Goal: Information Seeking & Learning: Learn about a topic

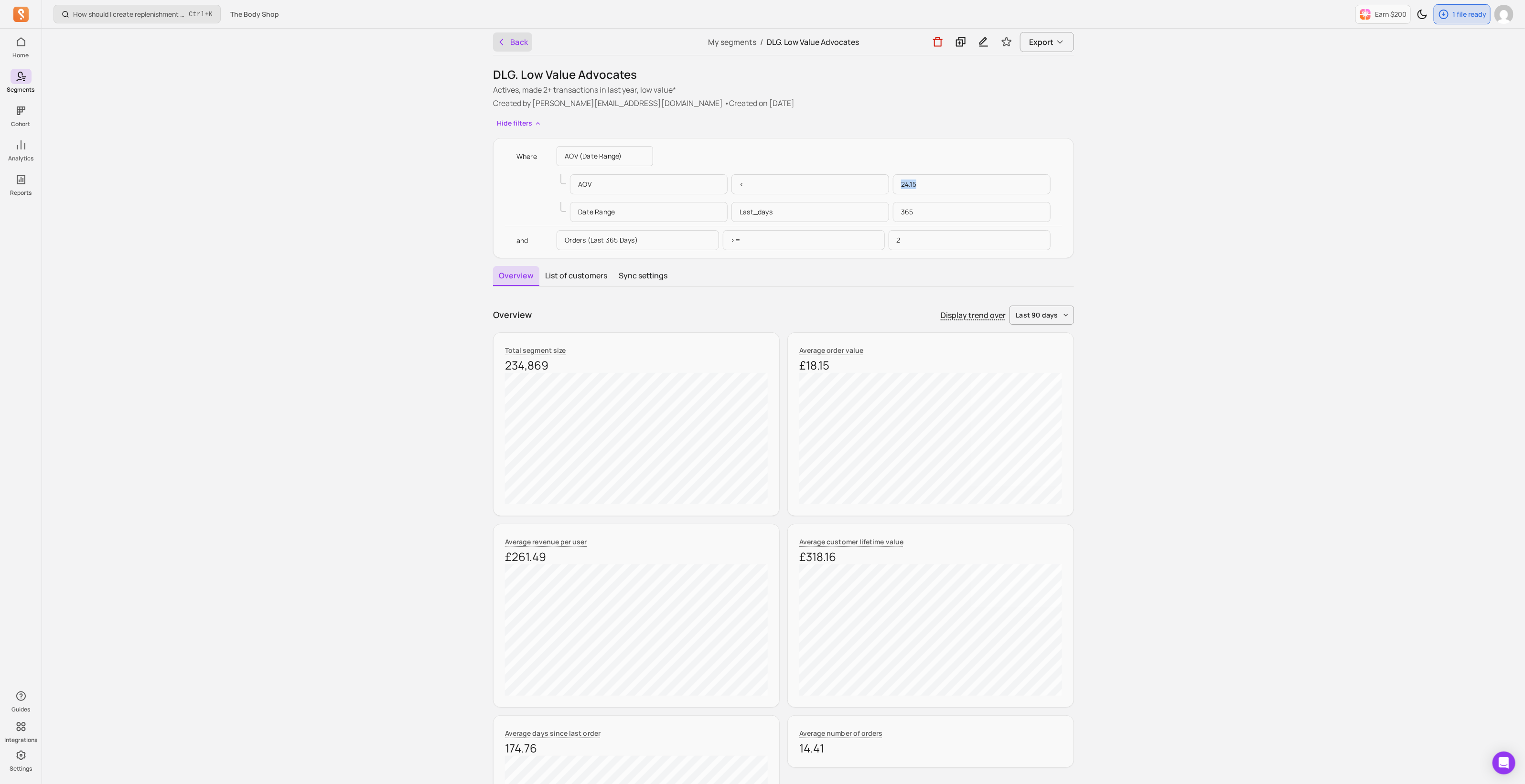
click at [503, 43] on icon "button" at bounding box center [501, 42] width 9 height 9
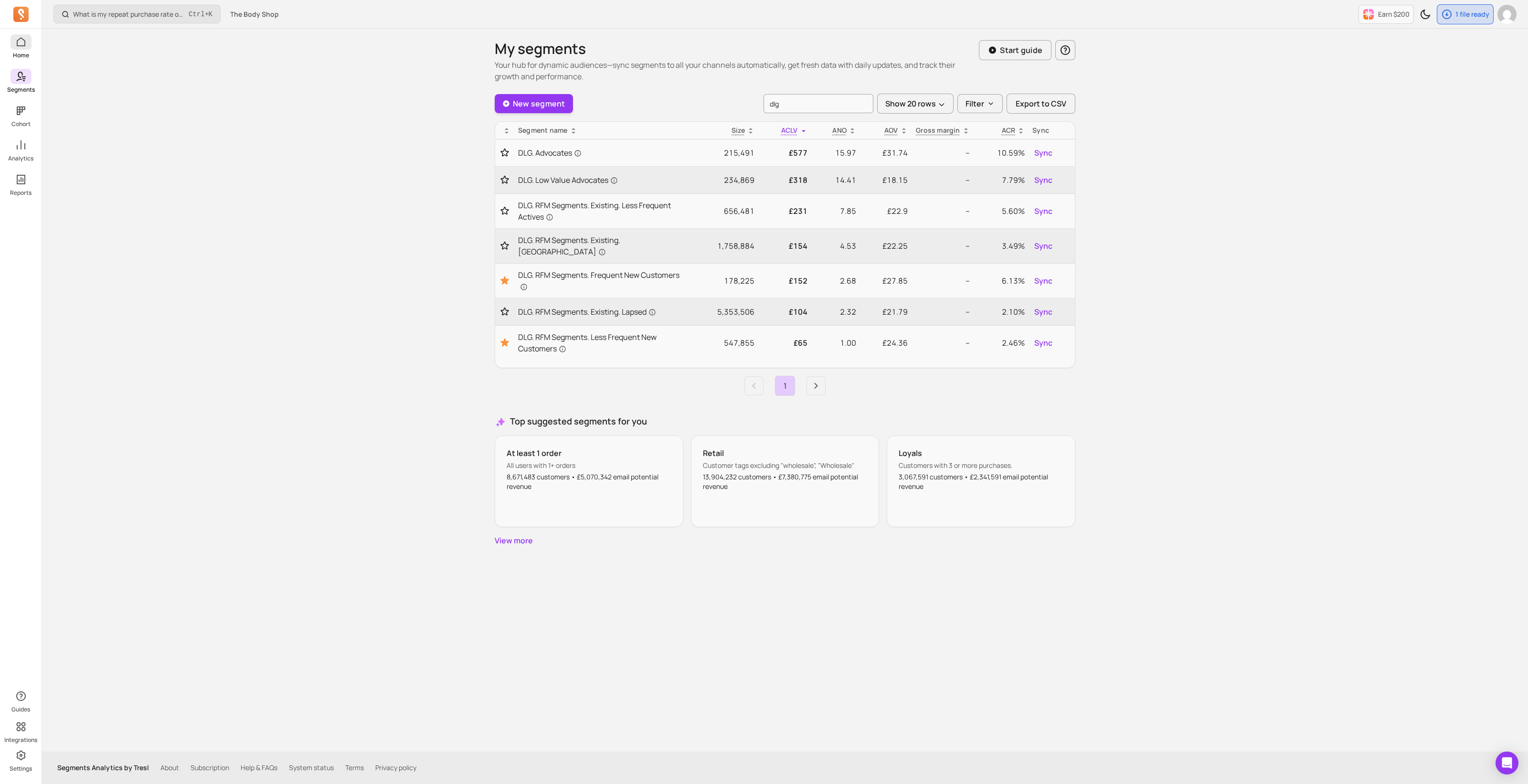
click at [14, 54] on p "Home" at bounding box center [21, 55] width 16 height 8
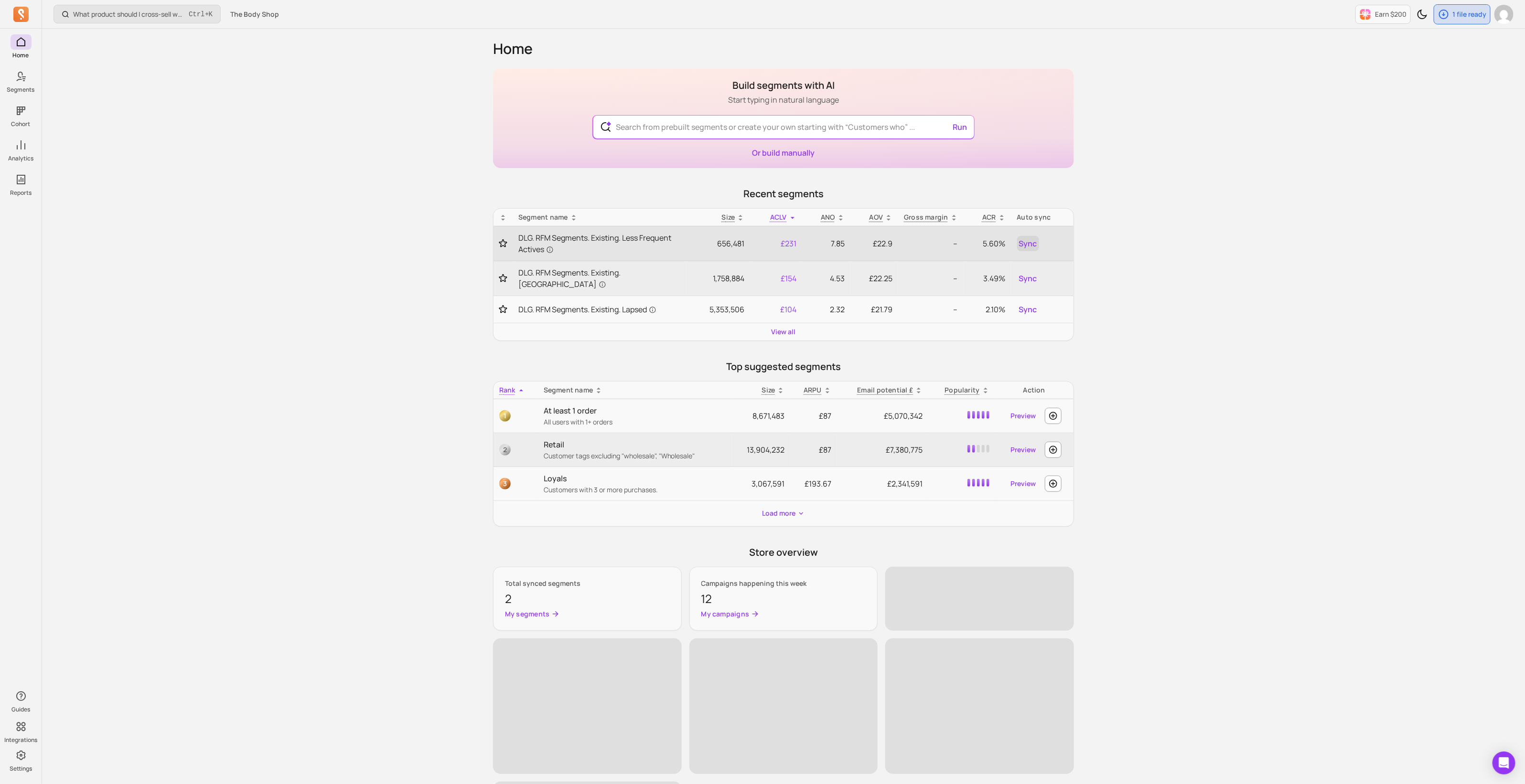
click at [1025, 240] on span "Sync" at bounding box center [1028, 243] width 18 height 11
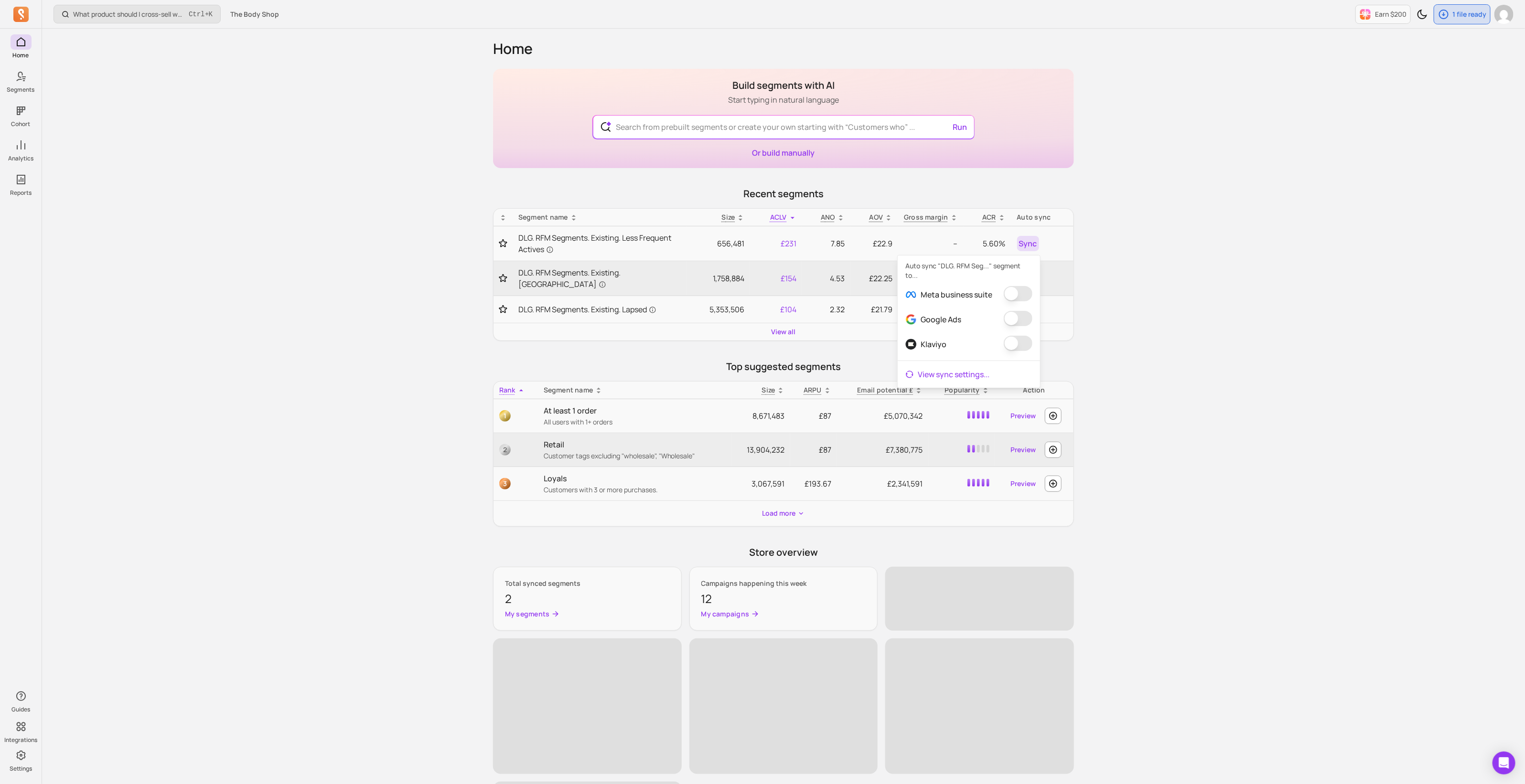
click at [956, 376] on link "View sync settings ..." at bounding box center [969, 374] width 142 height 19
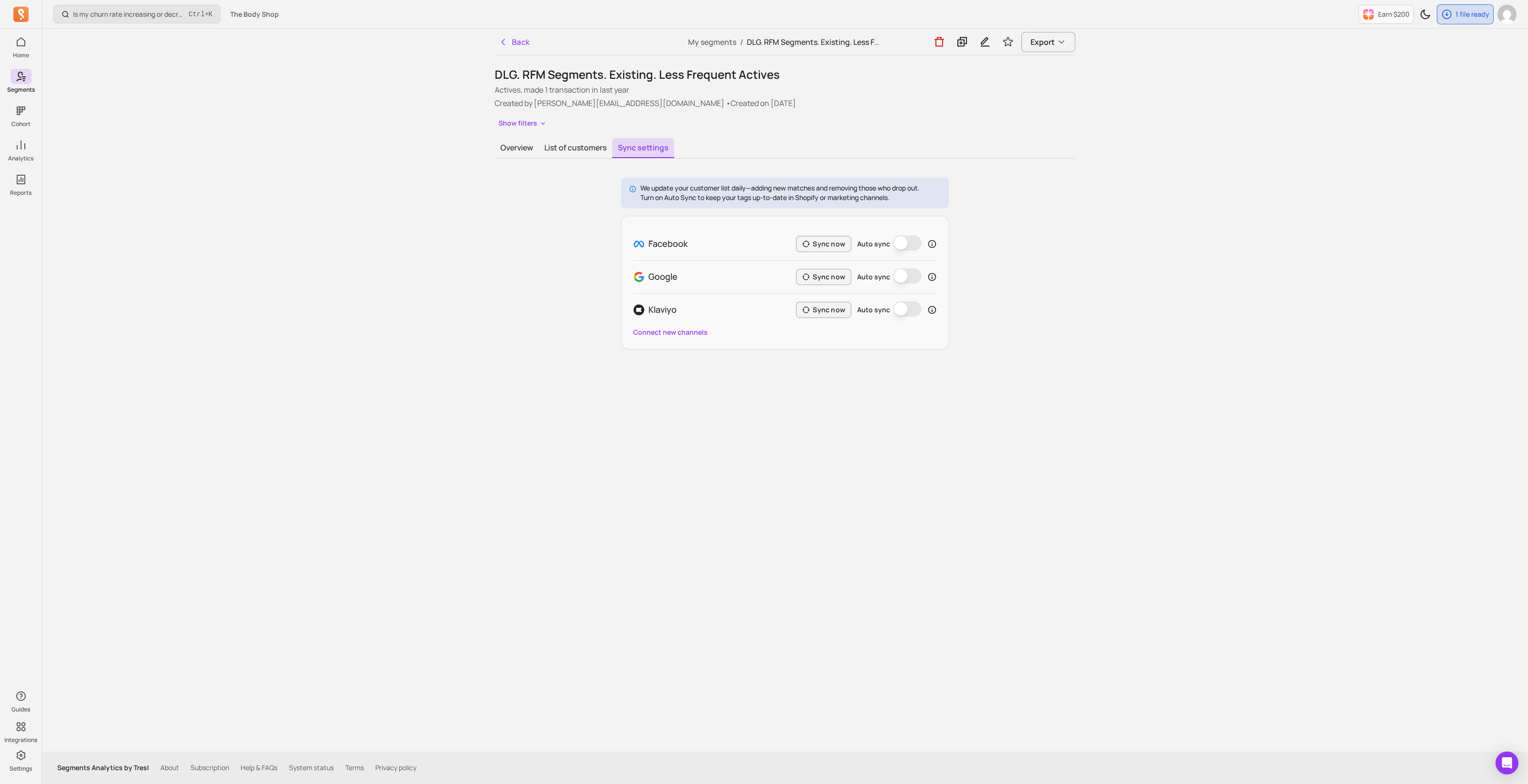
click at [912, 246] on button "Auto sync" at bounding box center [907, 243] width 28 height 15
click at [931, 244] on icon at bounding box center [932, 244] width 9 height 9
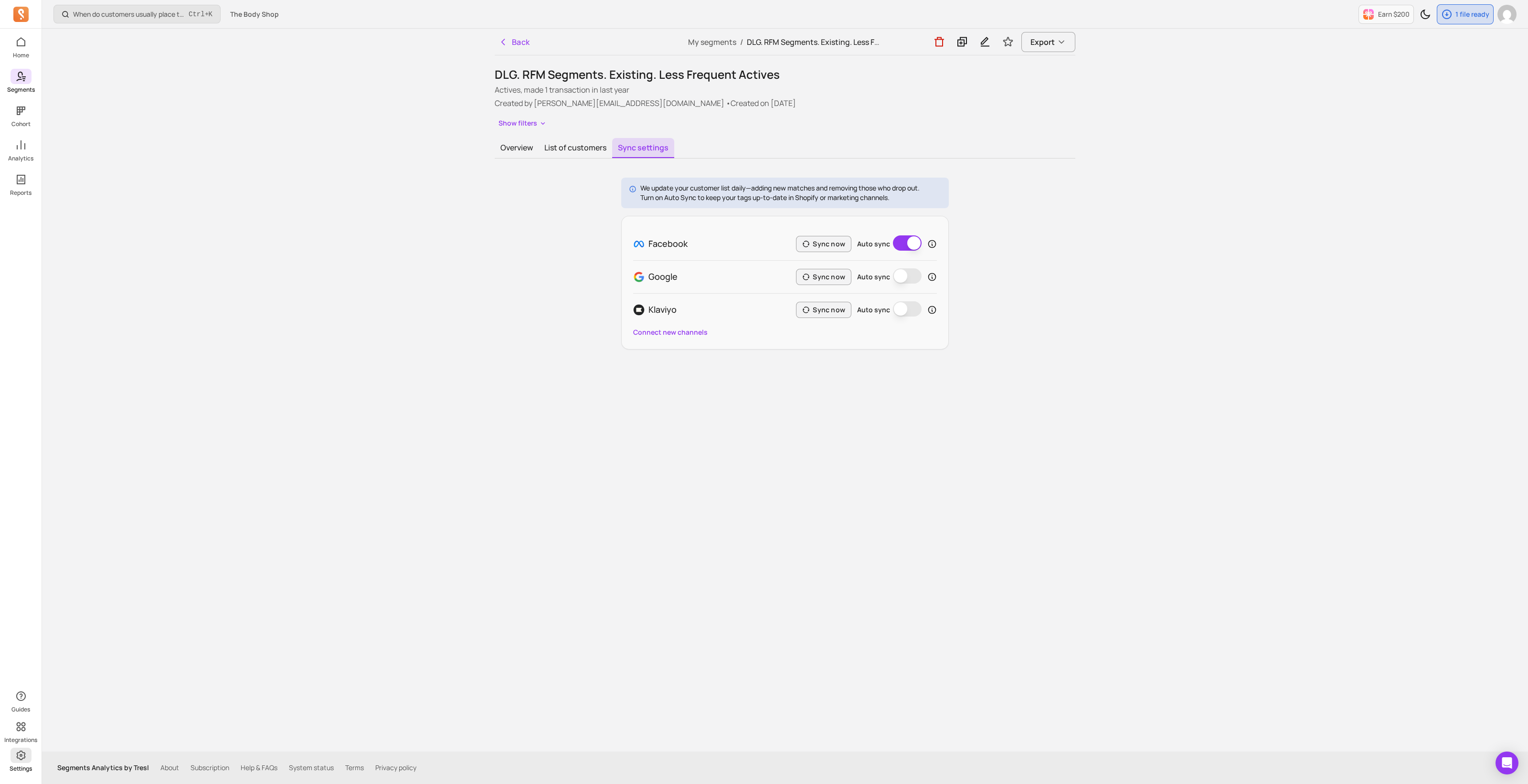
click at [24, 761] on span at bounding box center [21, 756] width 21 height 15
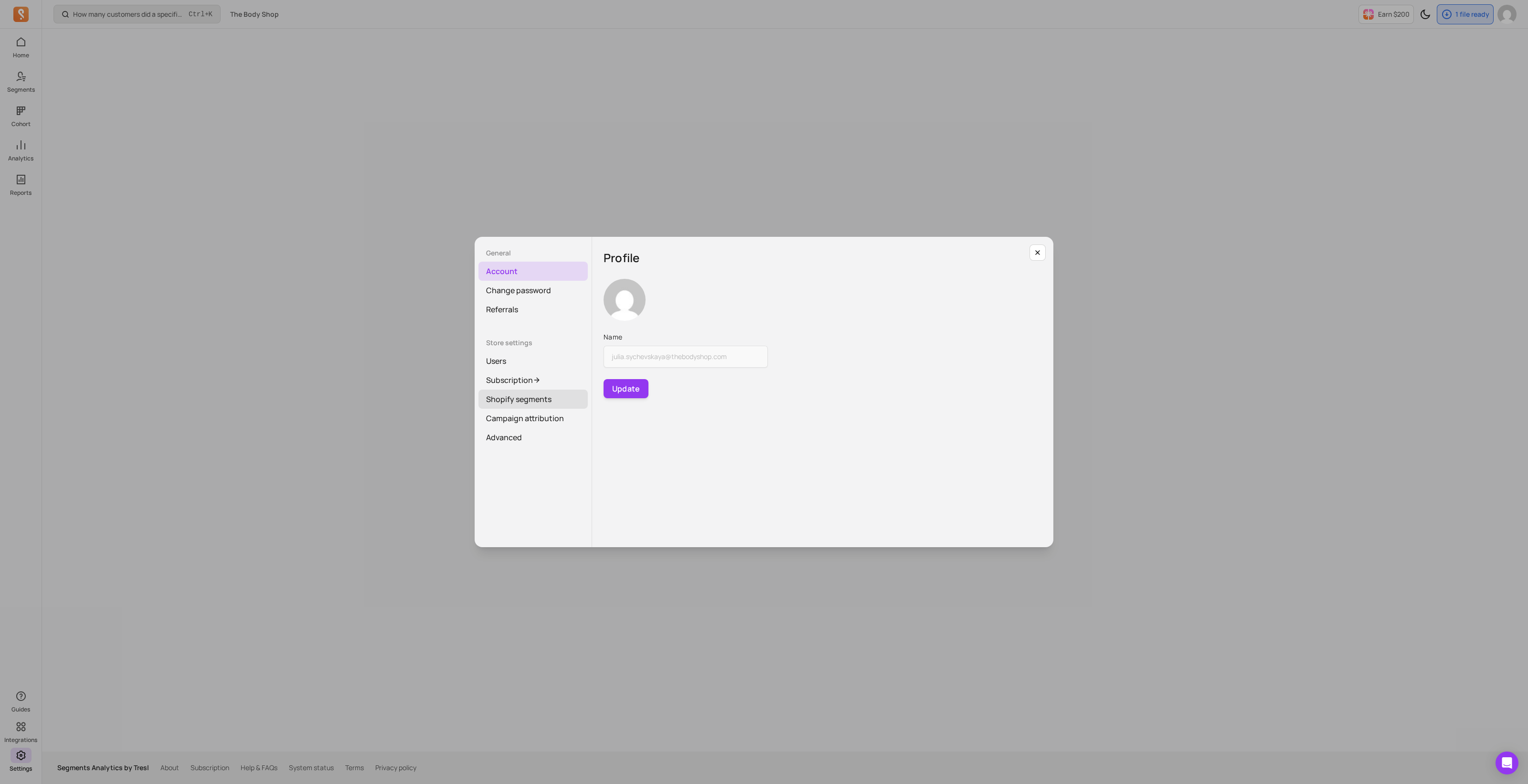
click at [505, 404] on link "Shopify segments" at bounding box center [533, 399] width 109 height 19
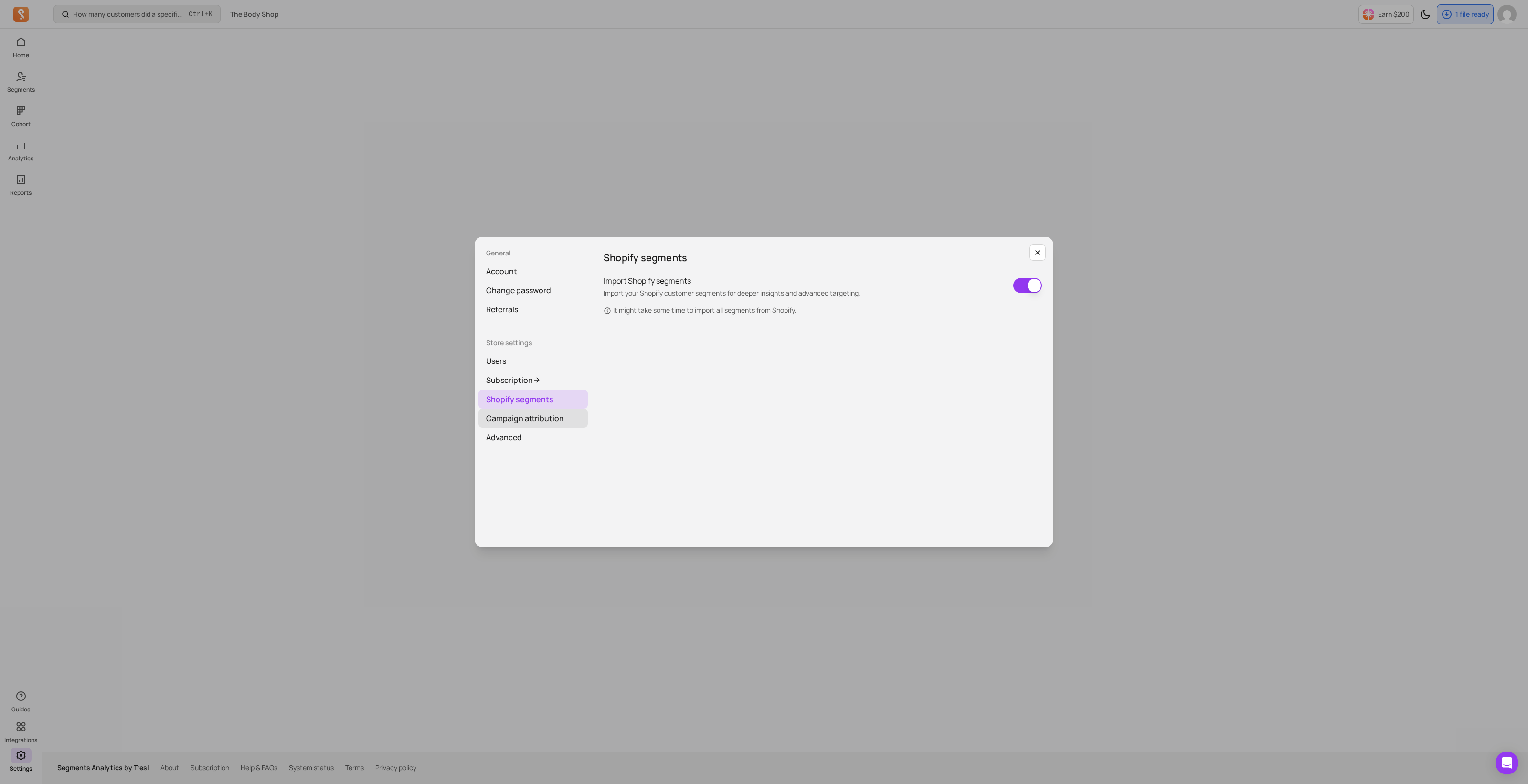
click at [545, 420] on link "Campaign attribution" at bounding box center [533, 418] width 109 height 19
click at [547, 273] on link "Account" at bounding box center [533, 271] width 109 height 19
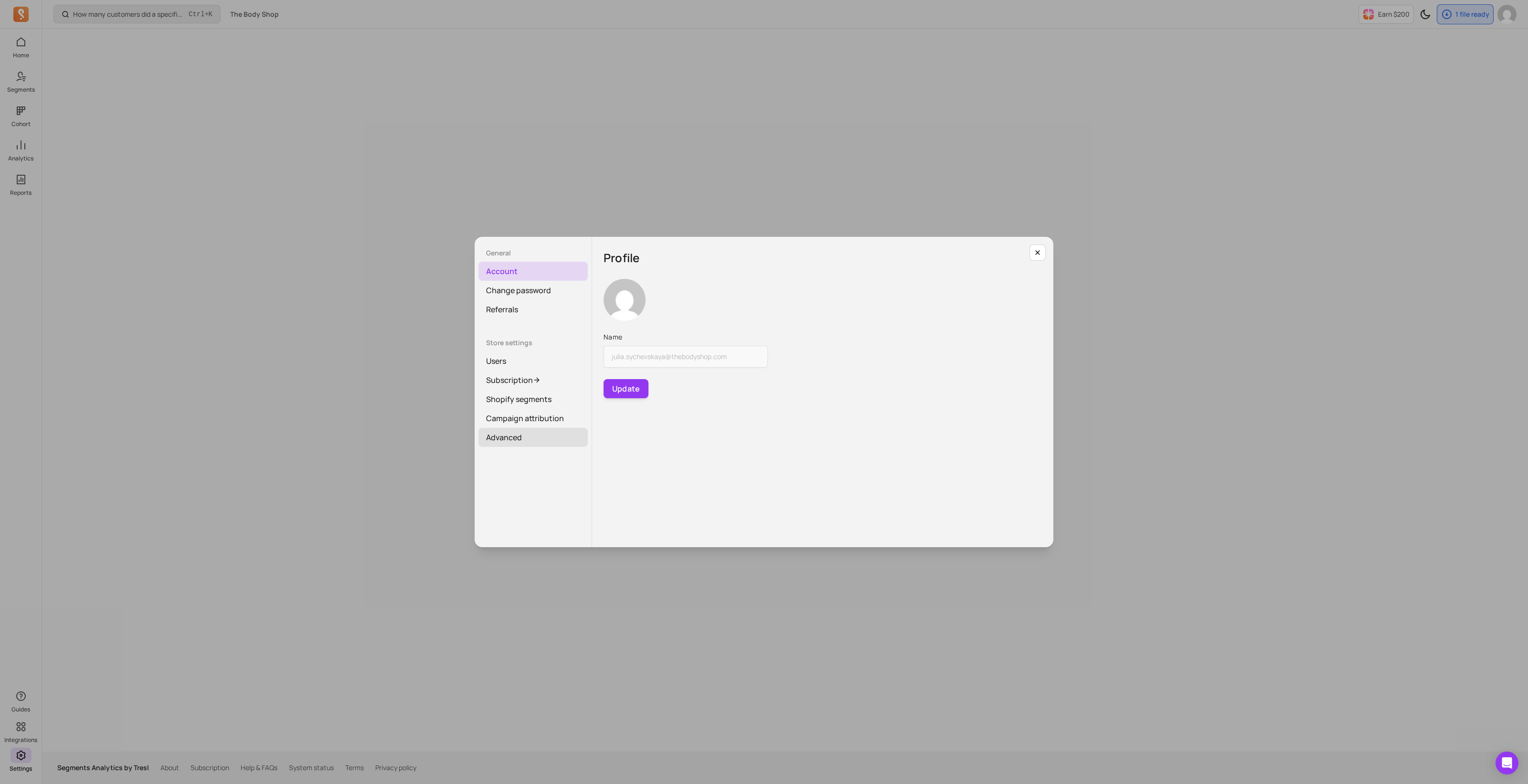
click at [521, 435] on link "Advanced" at bounding box center [533, 437] width 109 height 19
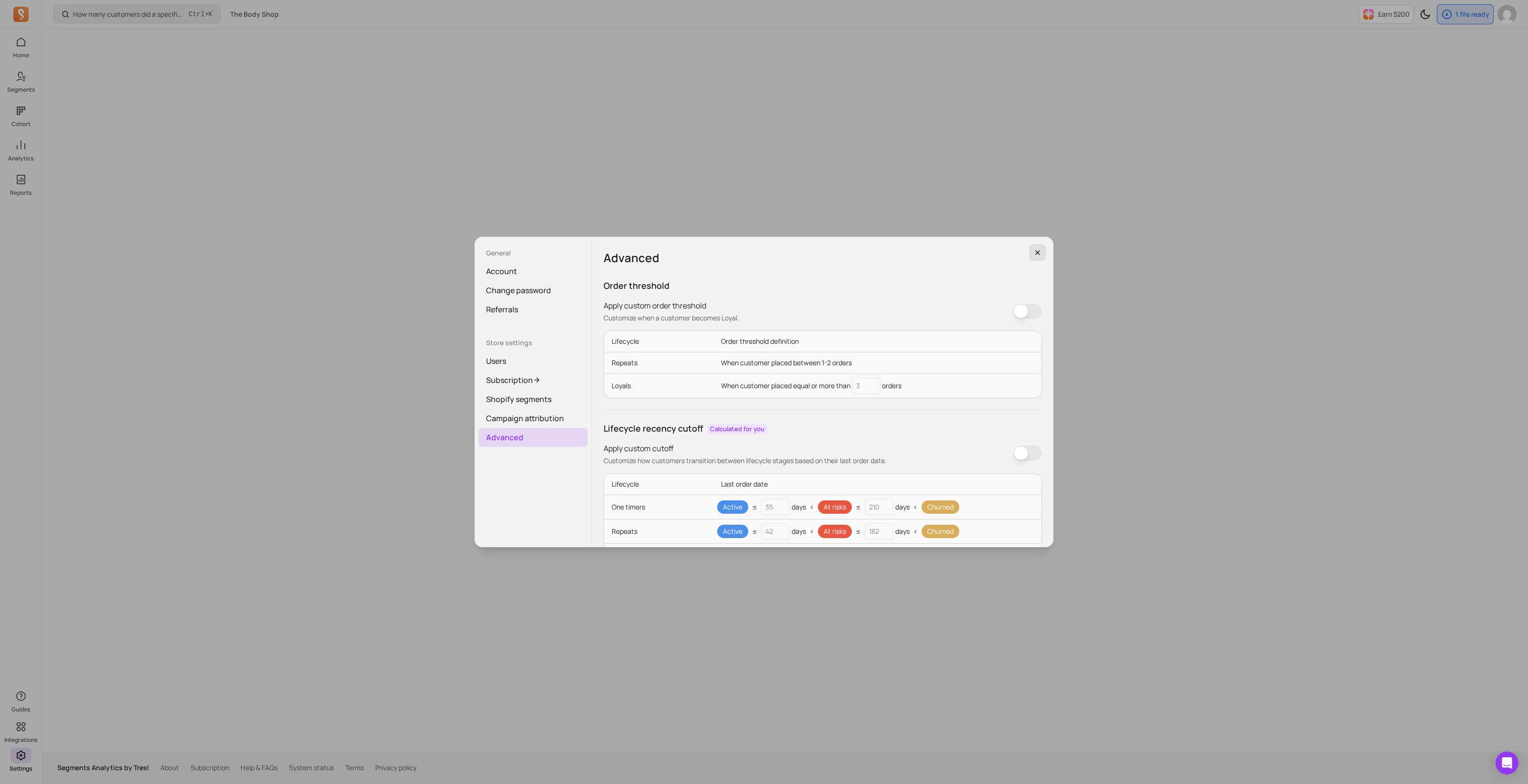
click at [1036, 256] on button "button" at bounding box center [1037, 252] width 16 height 16
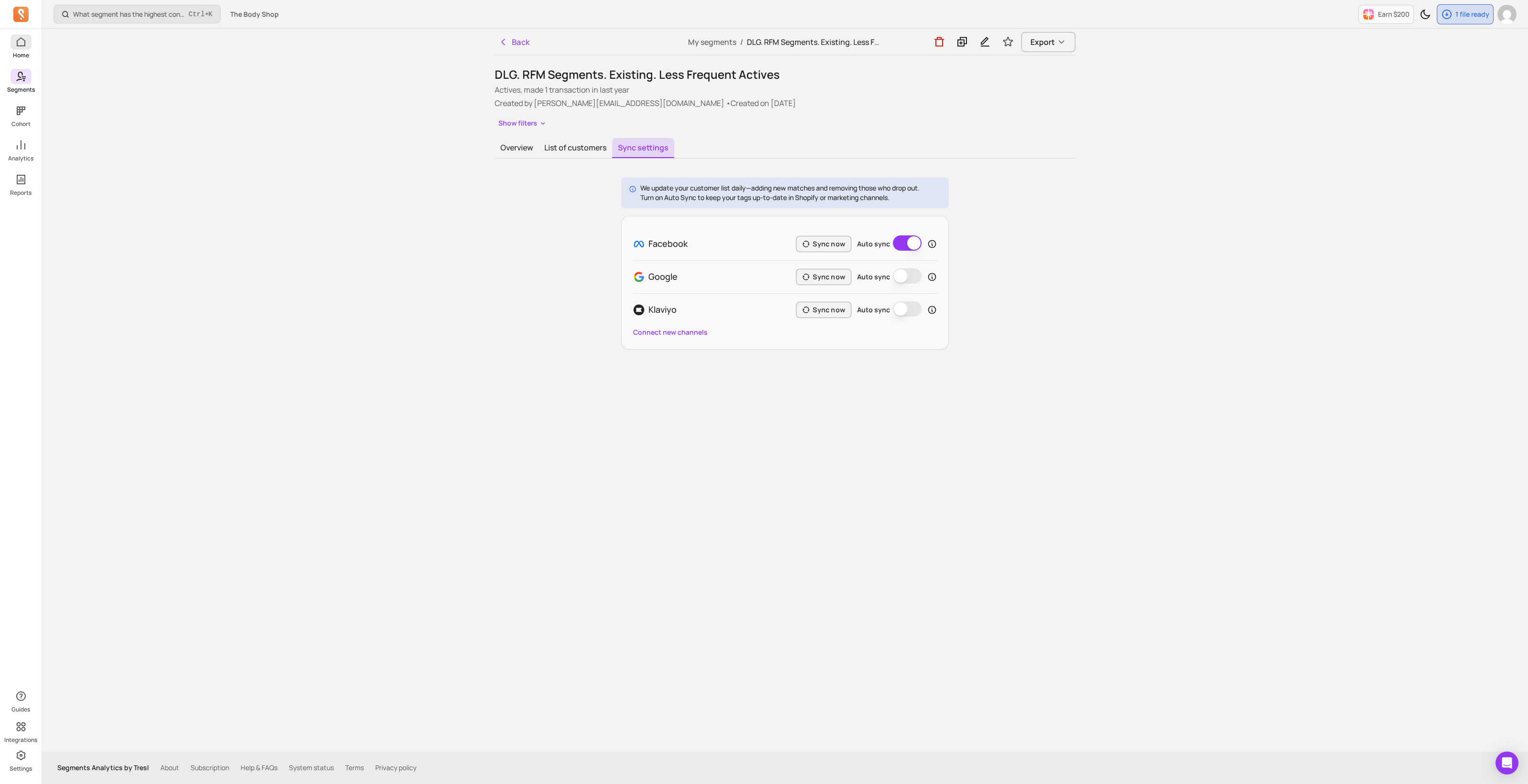
click at [27, 49] on span at bounding box center [21, 42] width 21 height 15
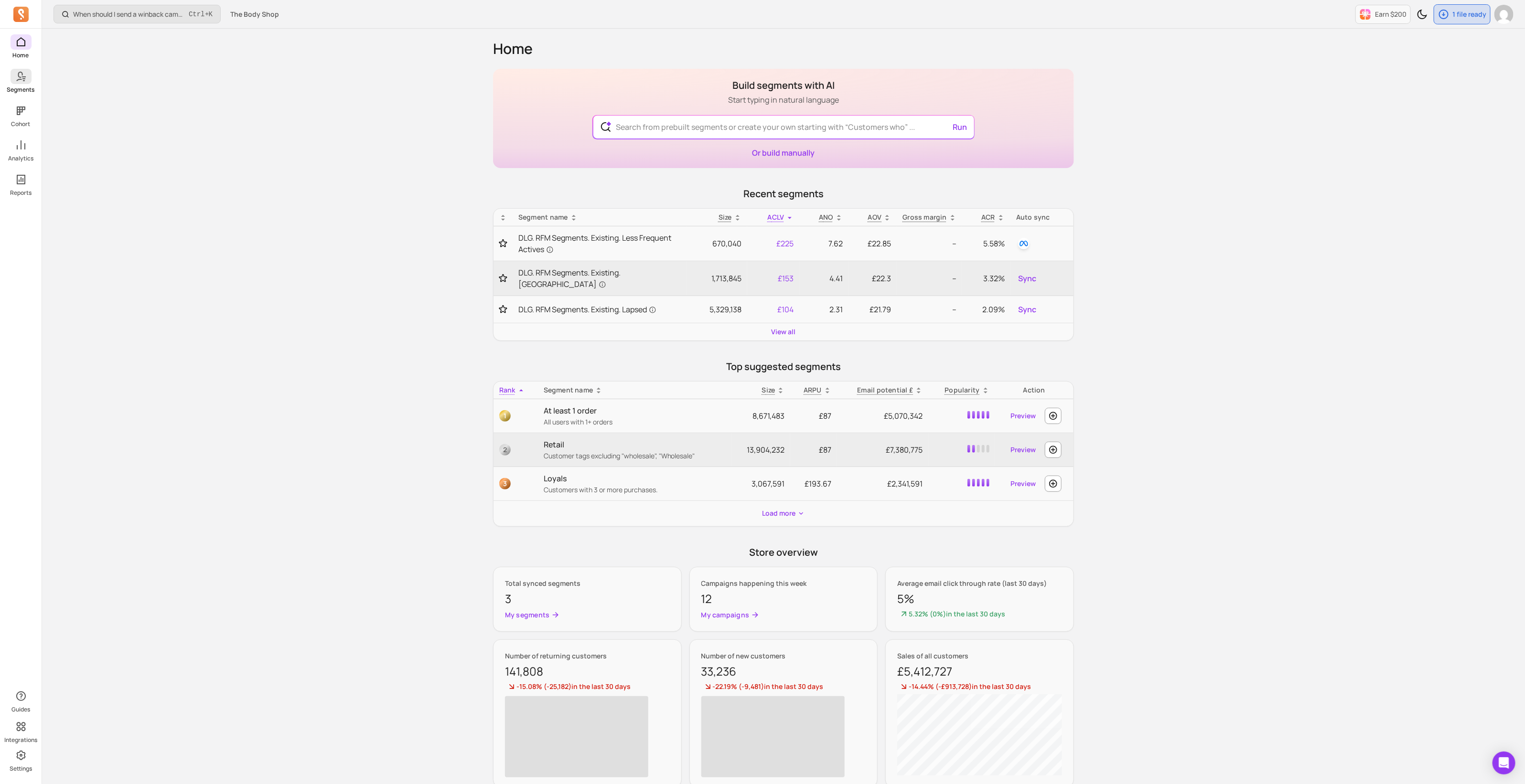
click at [23, 80] on icon at bounding box center [24, 81] width 2 height 1
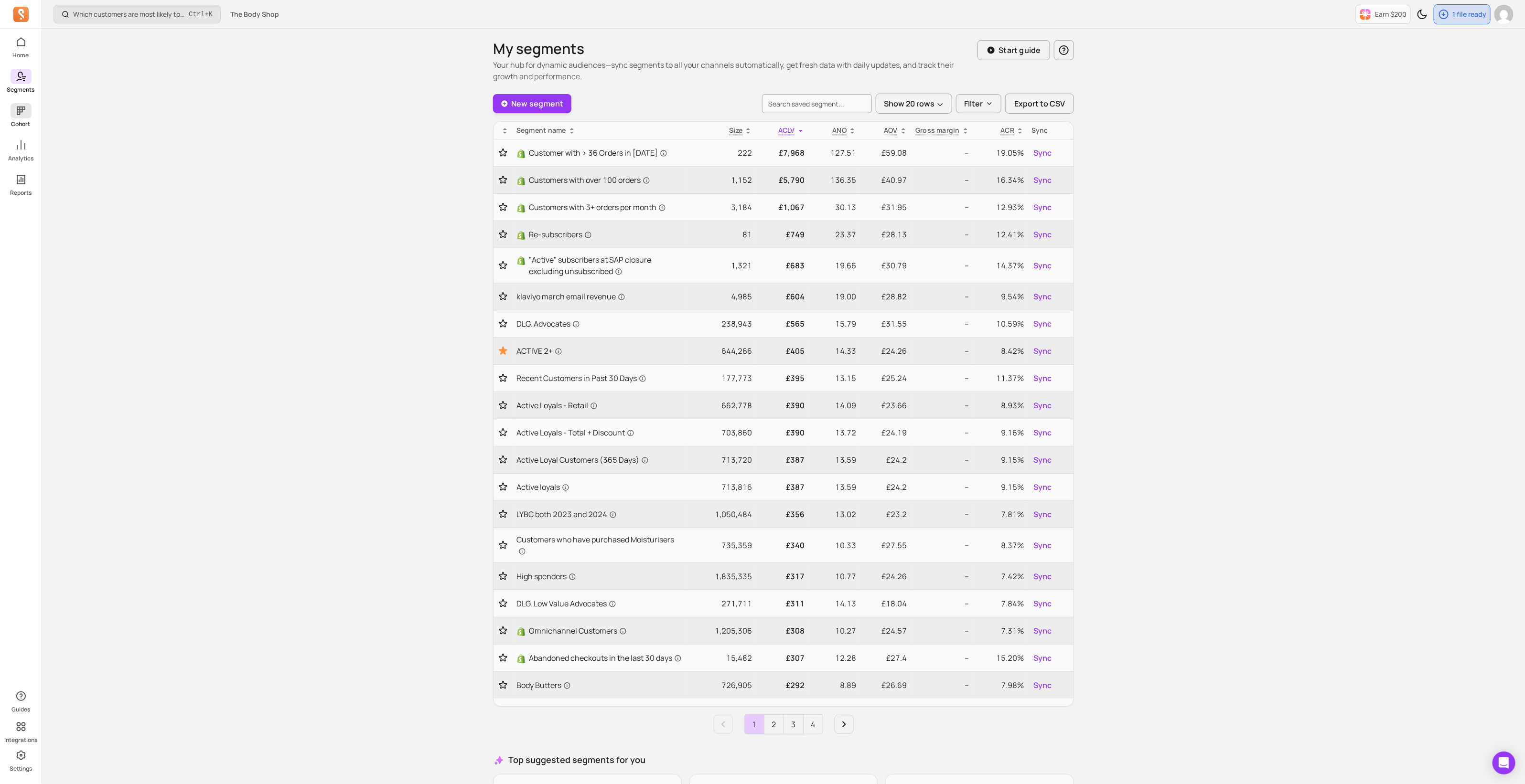
click at [15, 110] on icon at bounding box center [21, 110] width 11 height 11
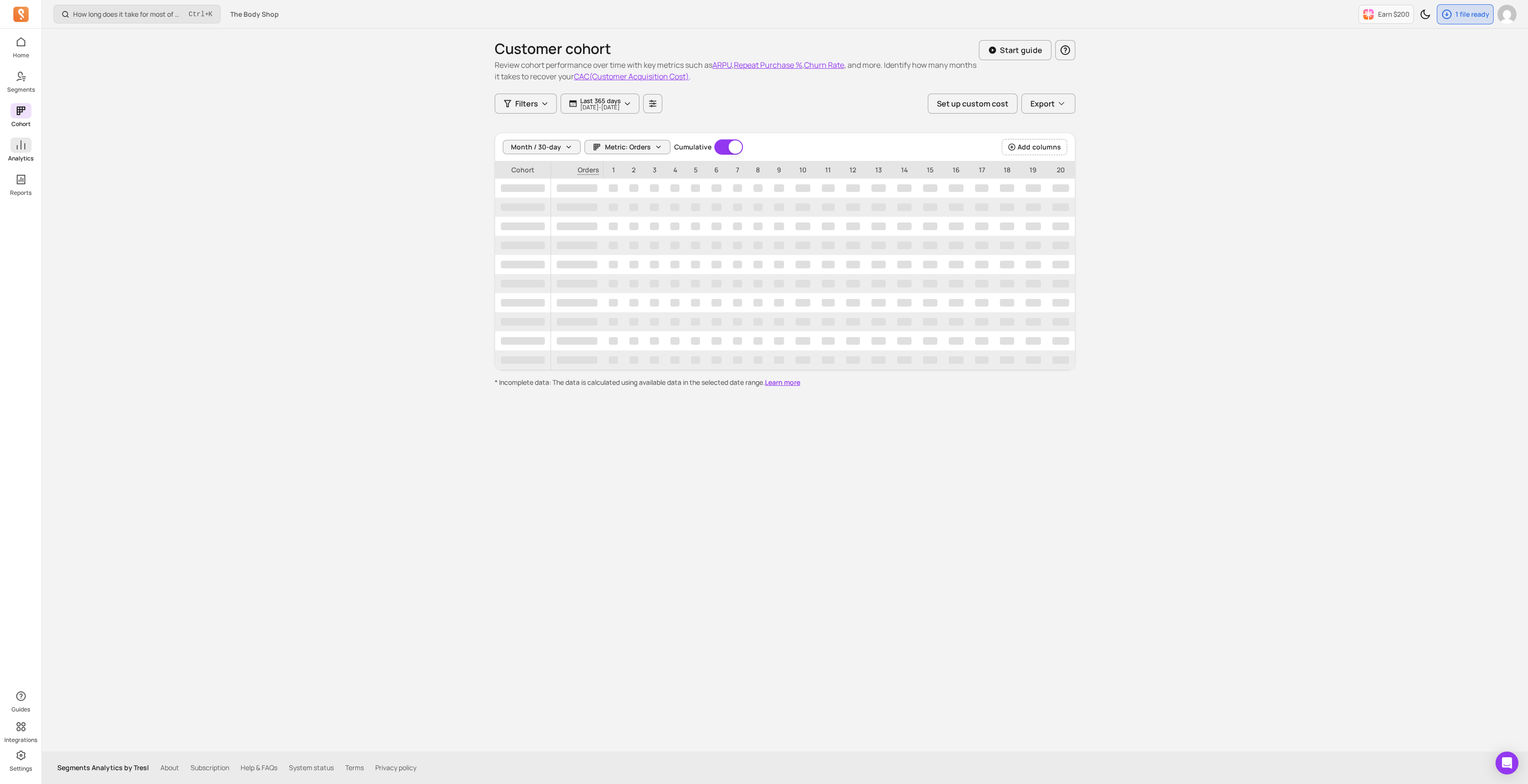
click at [19, 149] on icon at bounding box center [21, 145] width 11 height 11
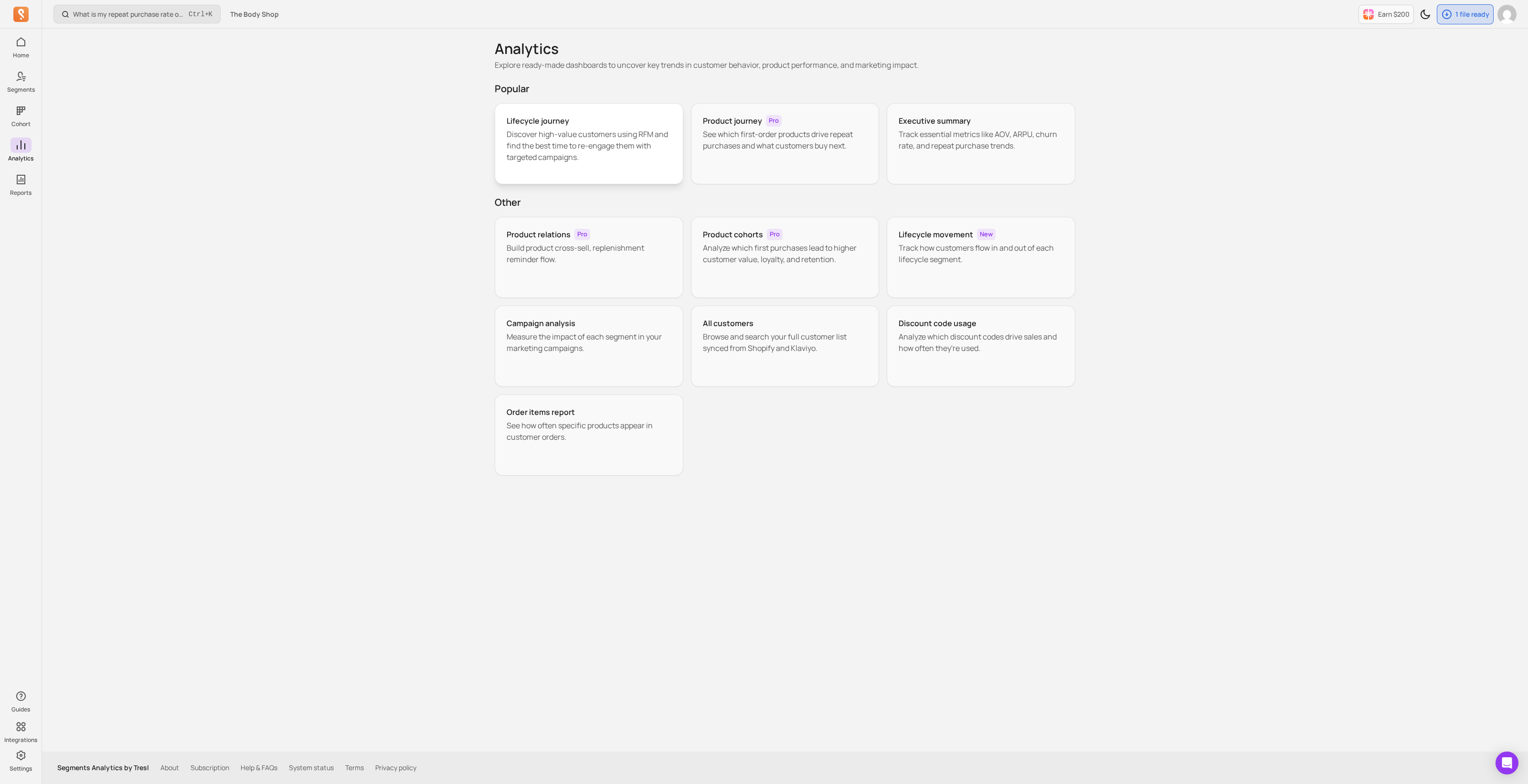
click at [579, 136] on p "Discover high-value customers using RFM and find the best time to re-engage the…" at bounding box center [589, 146] width 165 height 34
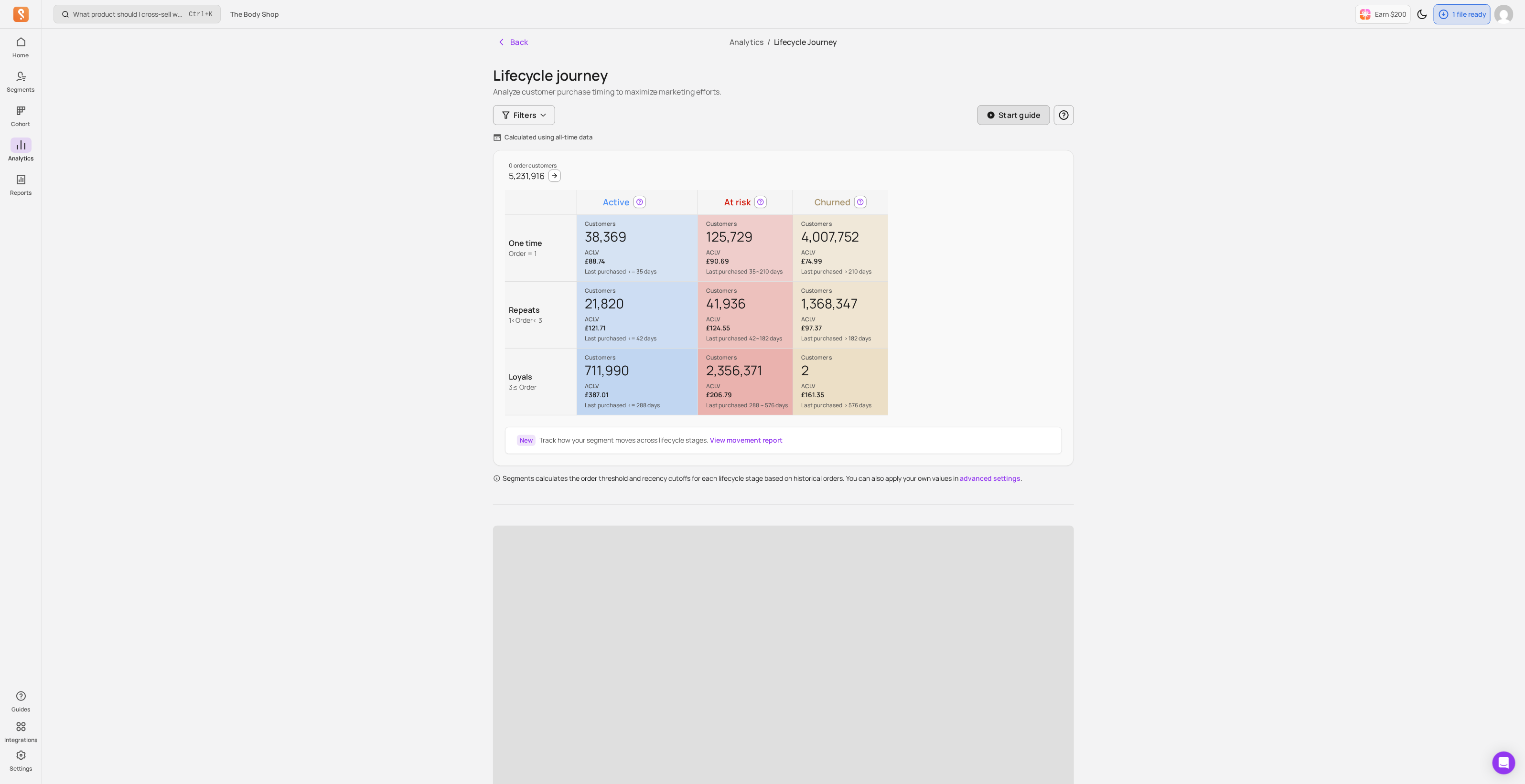
click at [1011, 118] on p "Start guide" at bounding box center [1019, 114] width 43 height 11
